Goal: Task Accomplishment & Management: Manage account settings

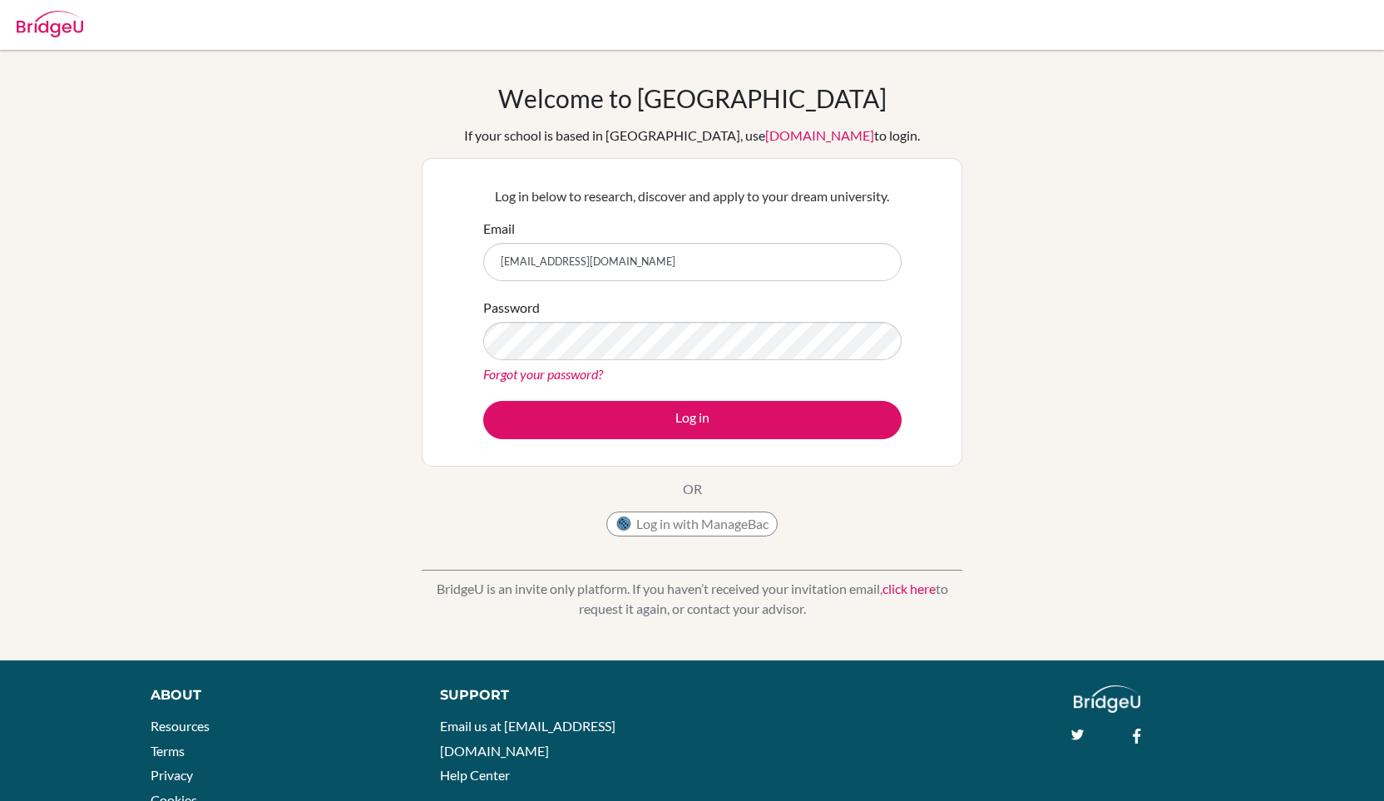
type input "[EMAIL_ADDRESS][DOMAIN_NAME]"
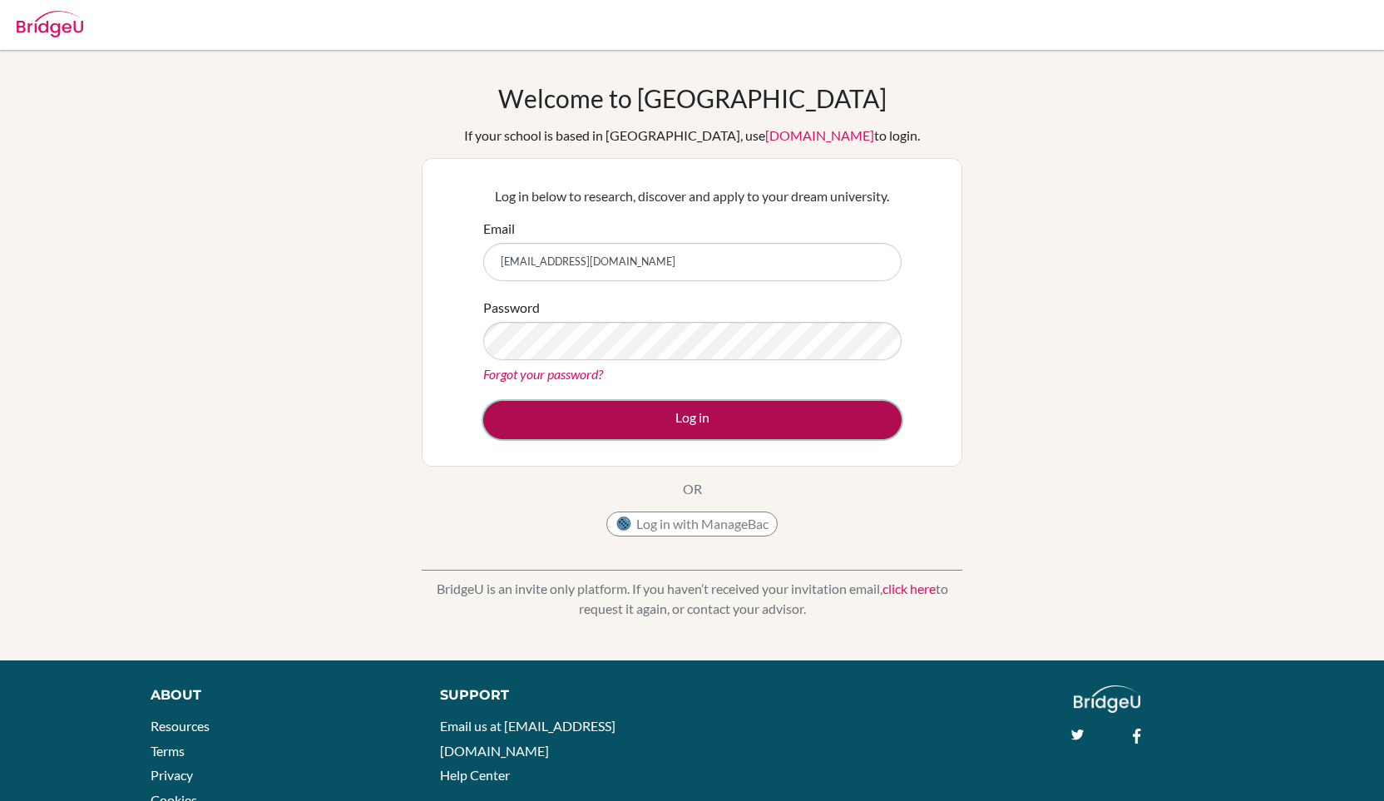
click at [676, 412] on button "Log in" at bounding box center [692, 420] width 418 height 38
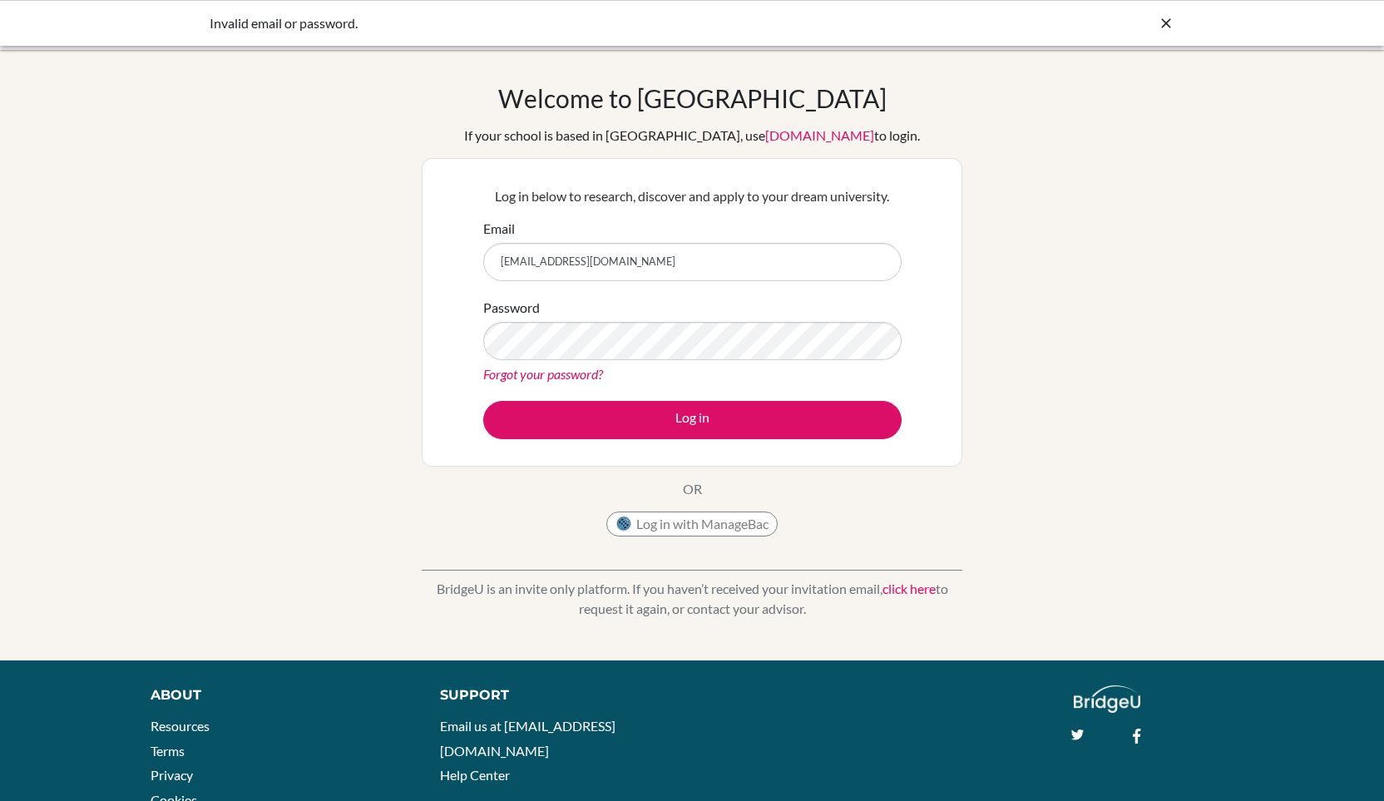
click at [1168, 22] on icon at bounding box center [1166, 23] width 17 height 17
